Goal: Transaction & Acquisition: Purchase product/service

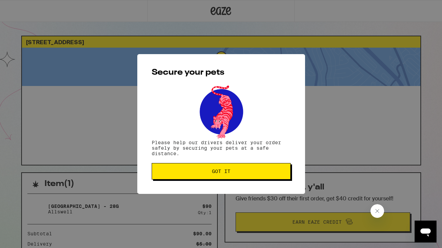
click at [273, 179] on button "Got it" at bounding box center [221, 171] width 139 height 16
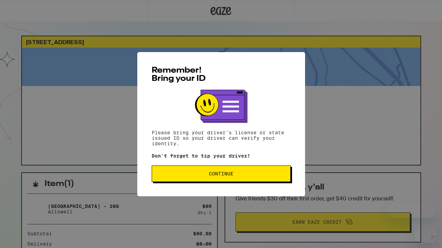
click at [209, 176] on span "Continue" at bounding box center [221, 173] width 25 height 5
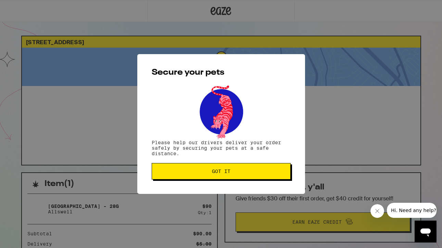
click at [209, 178] on button "Got it" at bounding box center [221, 171] width 139 height 16
